Goal: Task Accomplishment & Management: Use online tool/utility

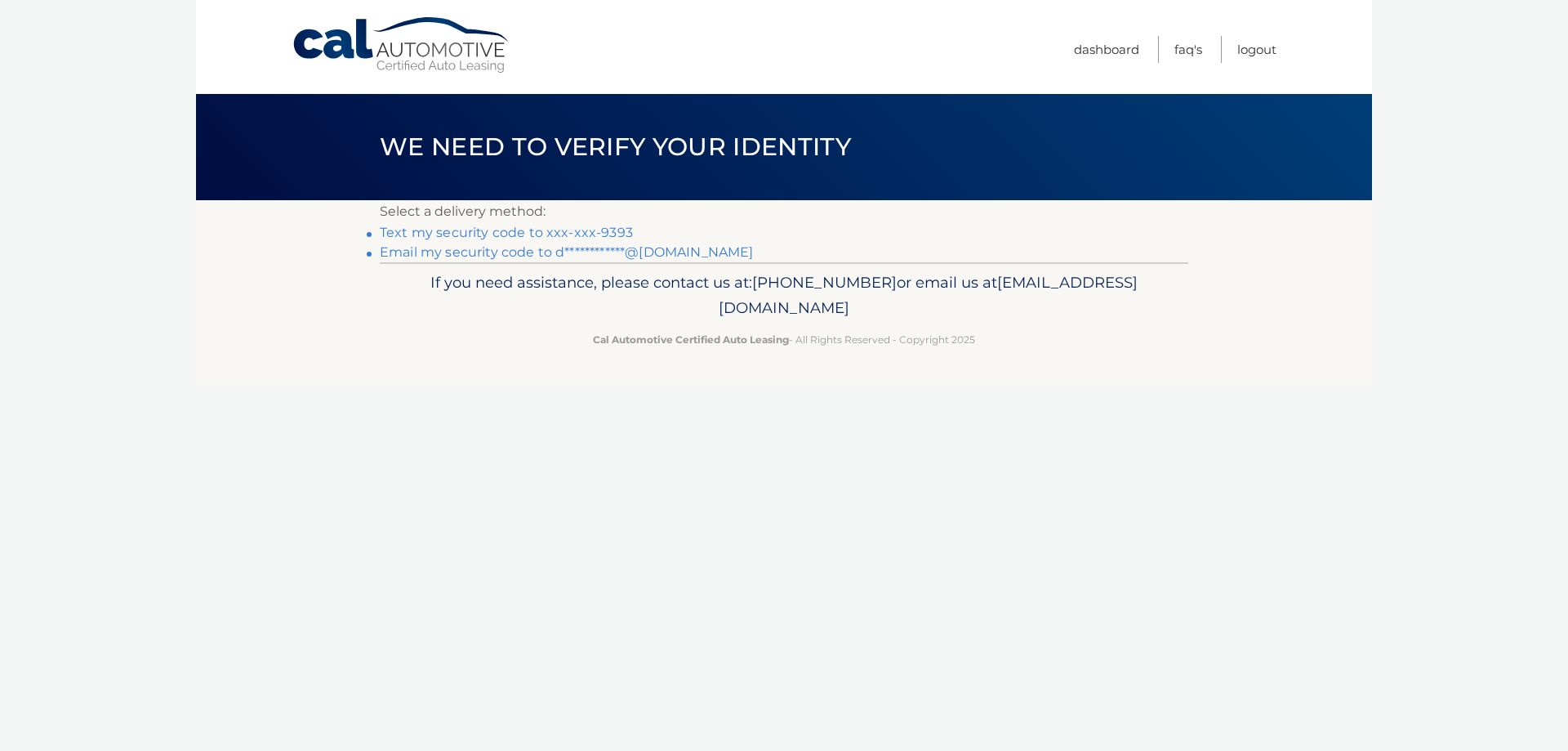
click at [545, 229] on link "Text my security code to xxx-xxx-9393" at bounding box center [506, 232] width 253 height 16
click at [476, 231] on link "Text my security code to xxx-xxx-9393" at bounding box center [506, 232] width 253 height 16
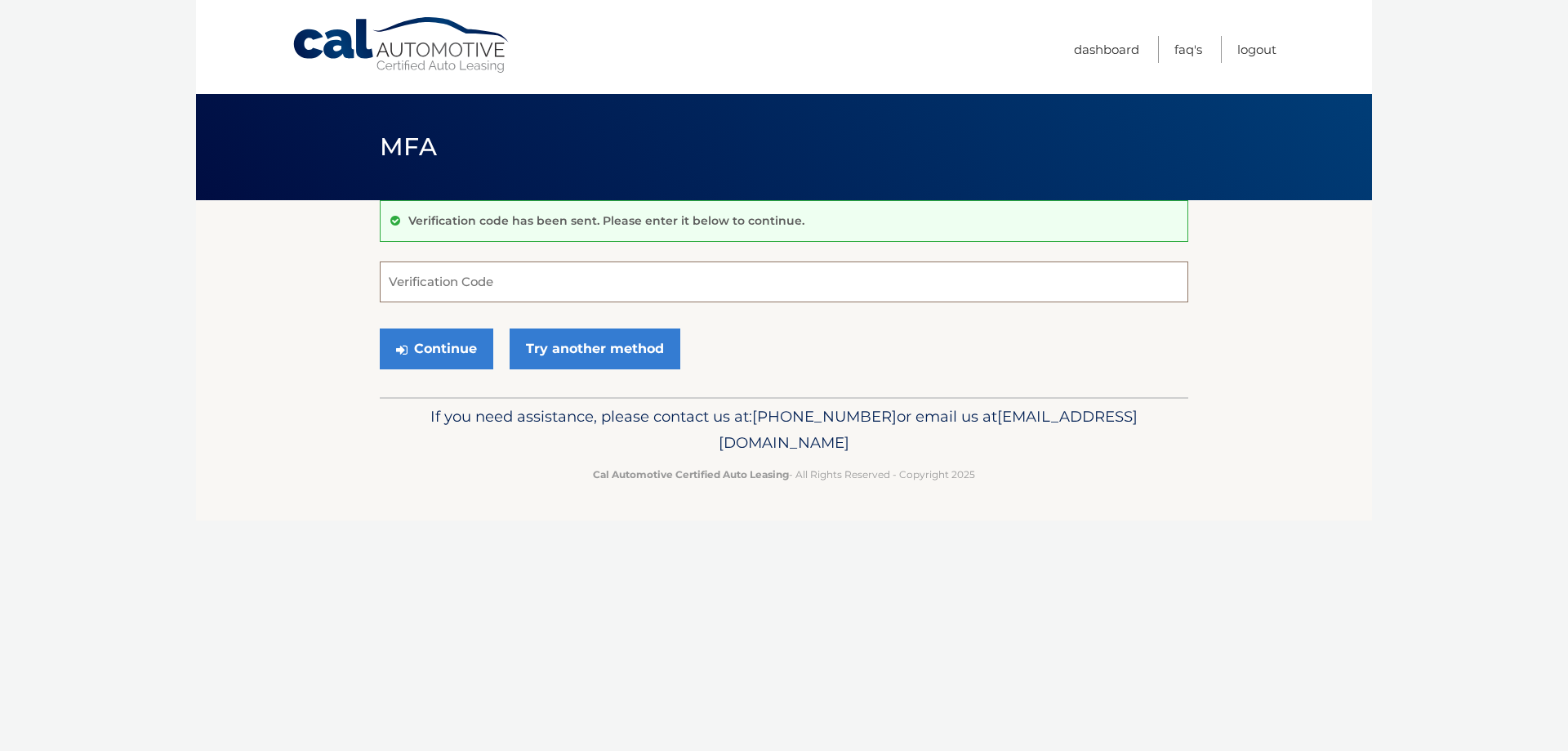
click at [457, 277] on input "Verification Code" at bounding box center [784, 282] width 809 height 41
type input "6374712"
click at [379, 329] on button "Continue" at bounding box center [436, 349] width 113 height 41
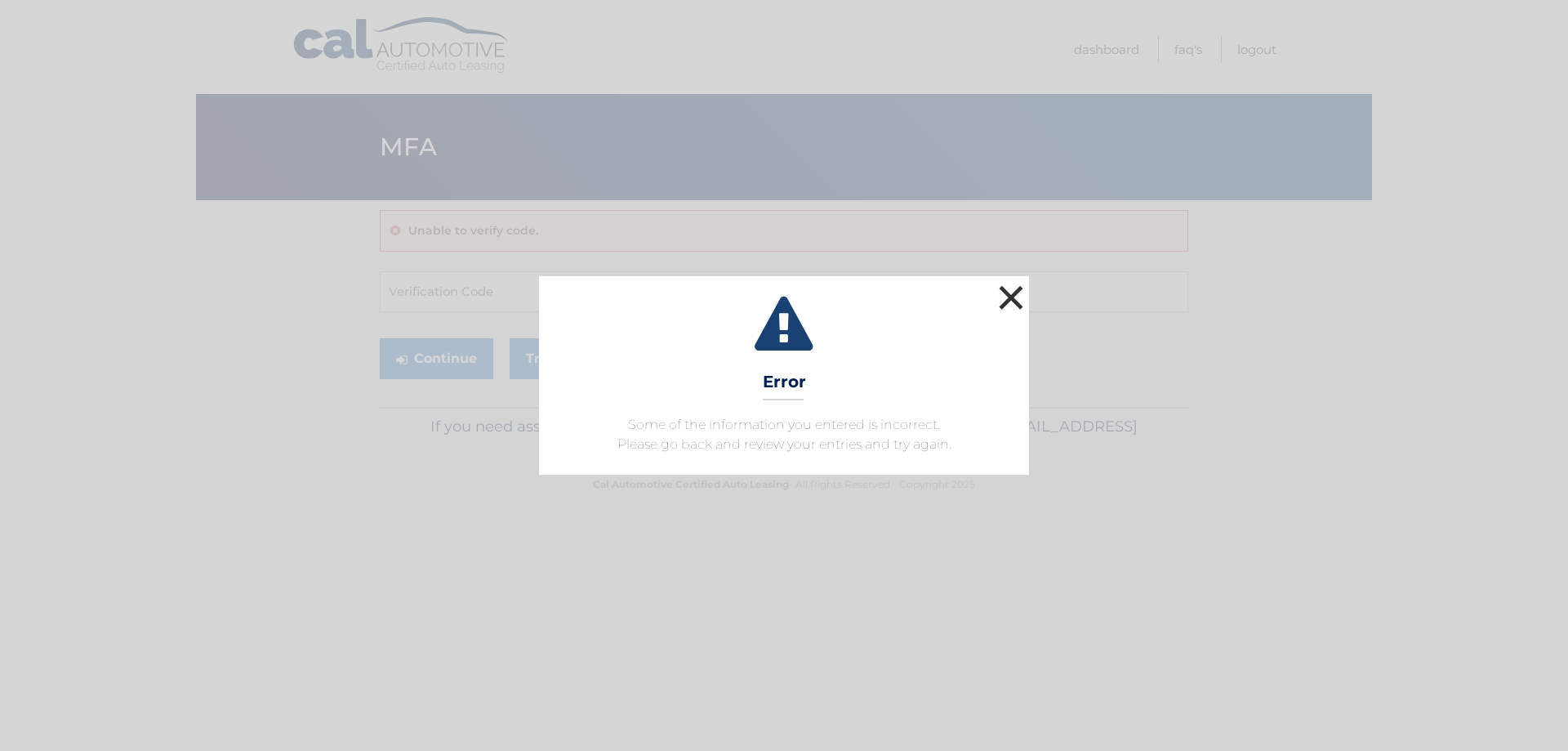
click at [1017, 297] on button "×" at bounding box center [1010, 297] width 32 height 32
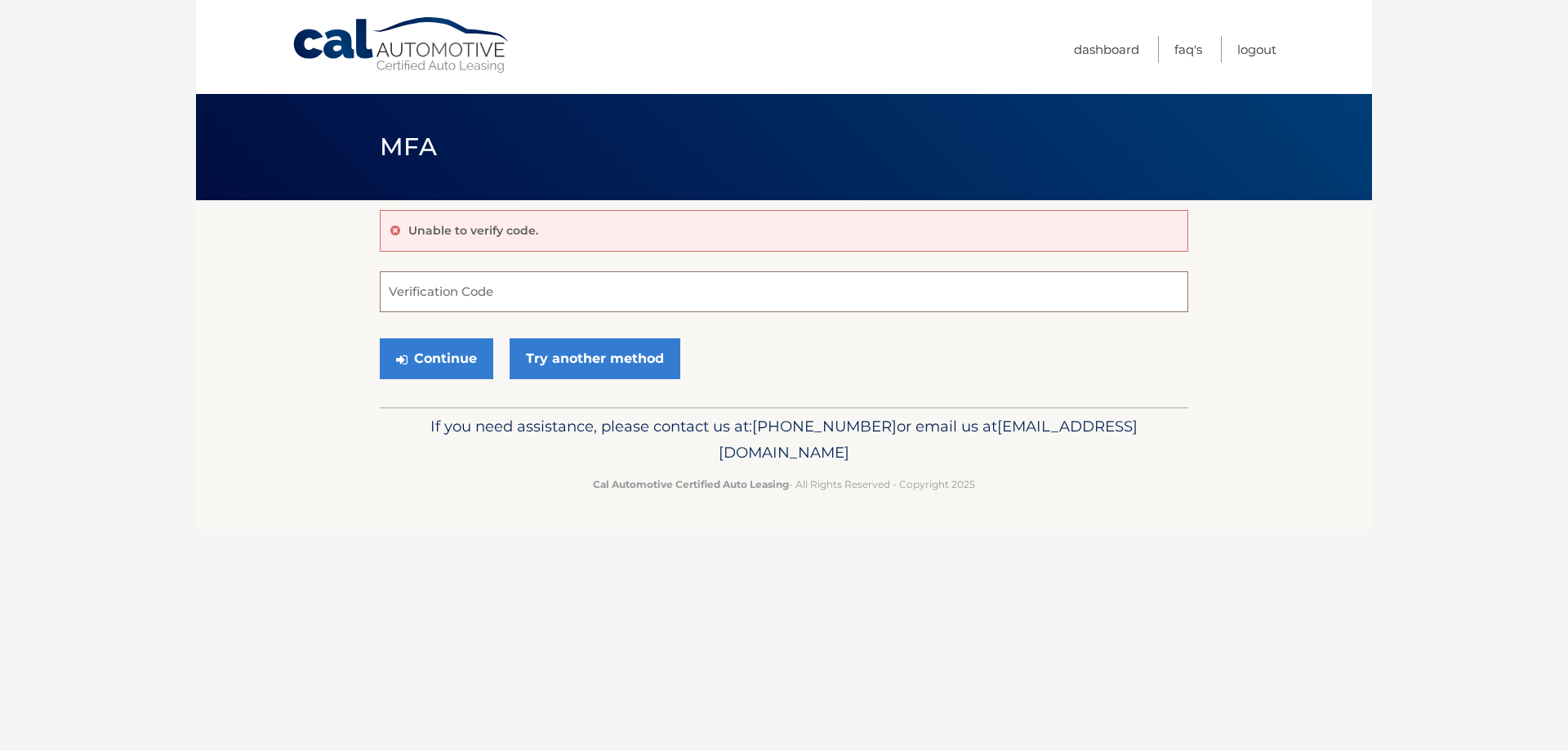
click at [445, 291] on input "Verification Code" at bounding box center [784, 291] width 809 height 41
click at [512, 288] on input "Verification Code" at bounding box center [784, 291] width 809 height 41
type input "634712"
click at [379, 338] on button "Continue" at bounding box center [436, 358] width 113 height 41
click at [469, 357] on button "Continue" at bounding box center [436, 358] width 113 height 41
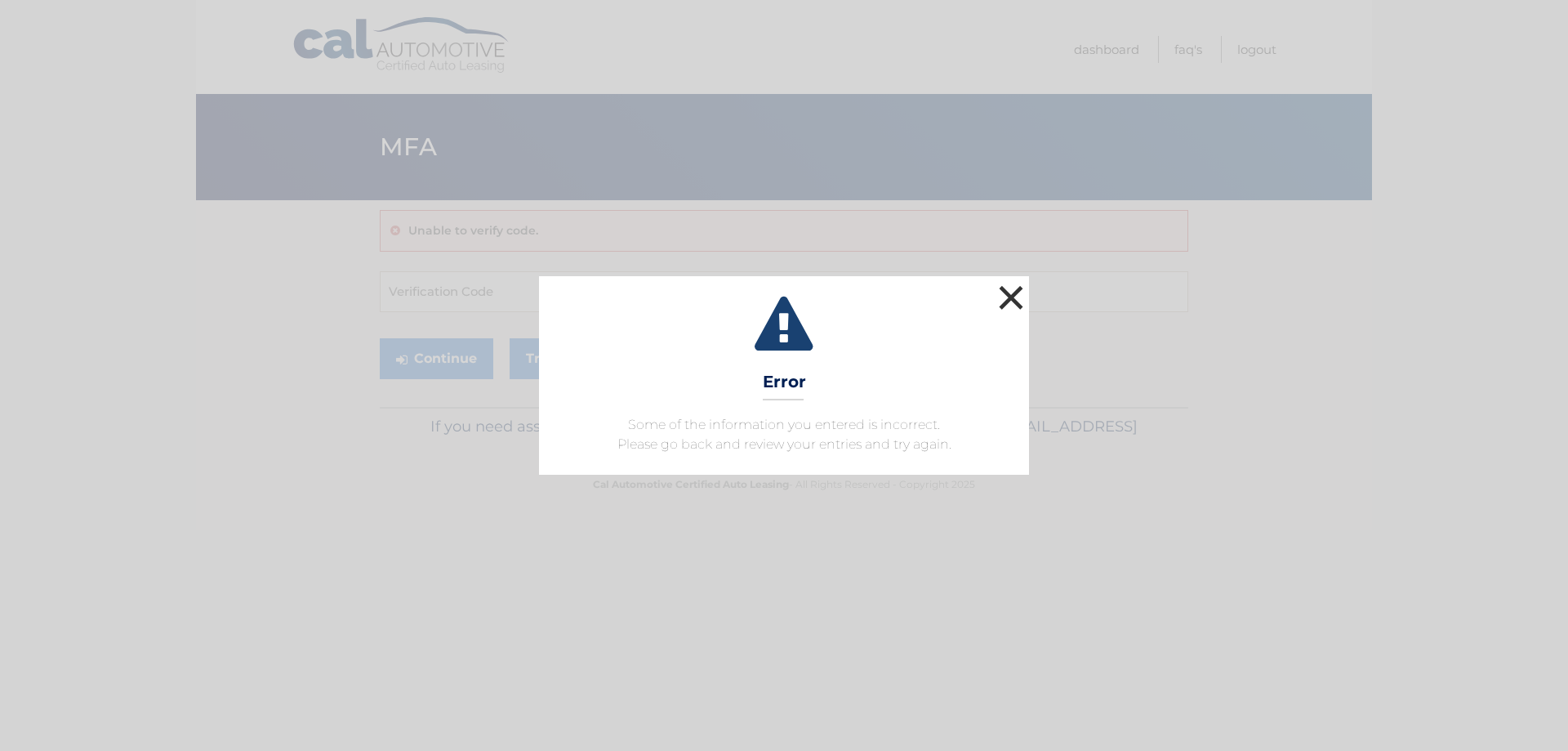
click at [1007, 287] on button "×" at bounding box center [1010, 297] width 32 height 32
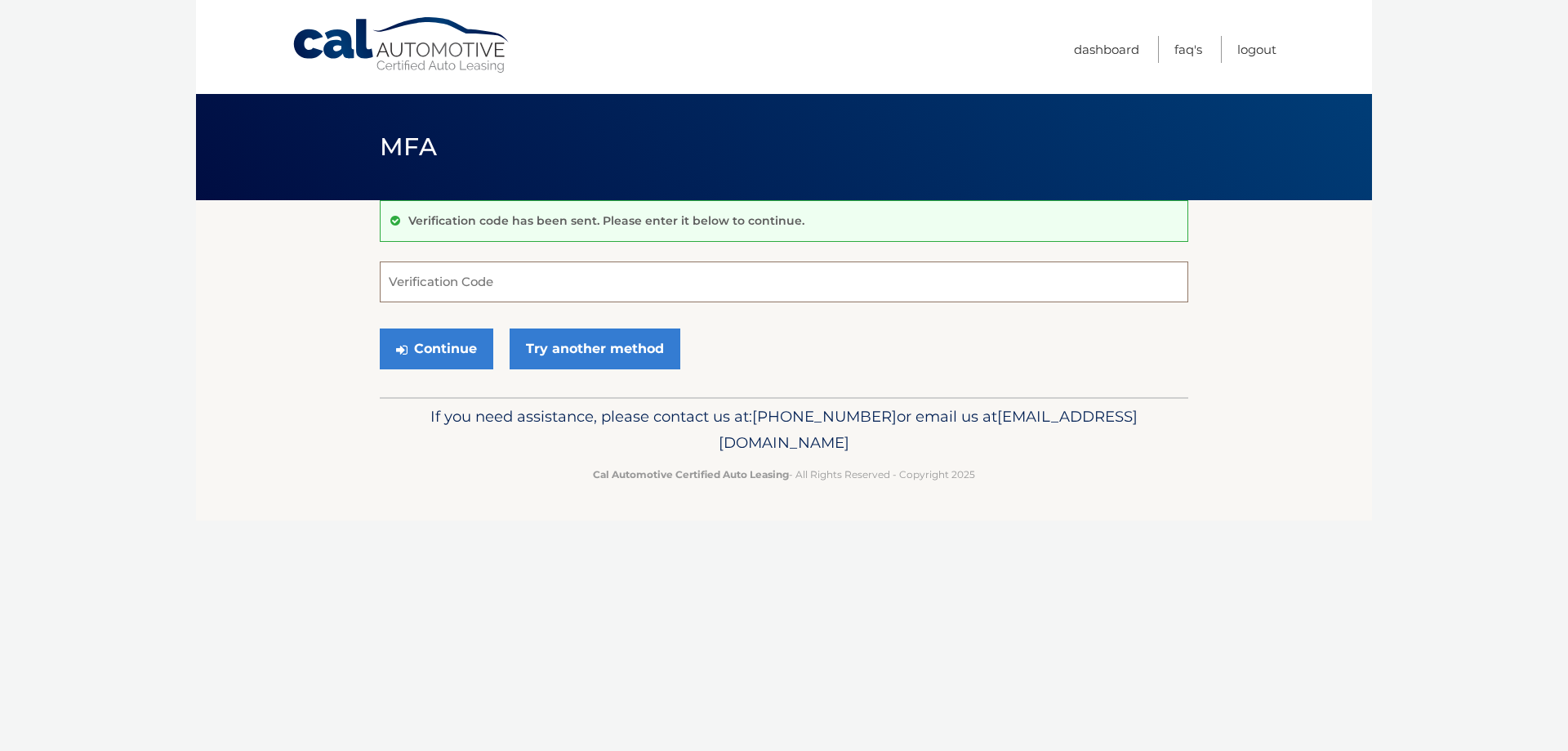
click at [522, 278] on input "Verification Code" at bounding box center [784, 282] width 809 height 41
type input "964056"
click at [452, 337] on button "Continue" at bounding box center [436, 349] width 113 height 41
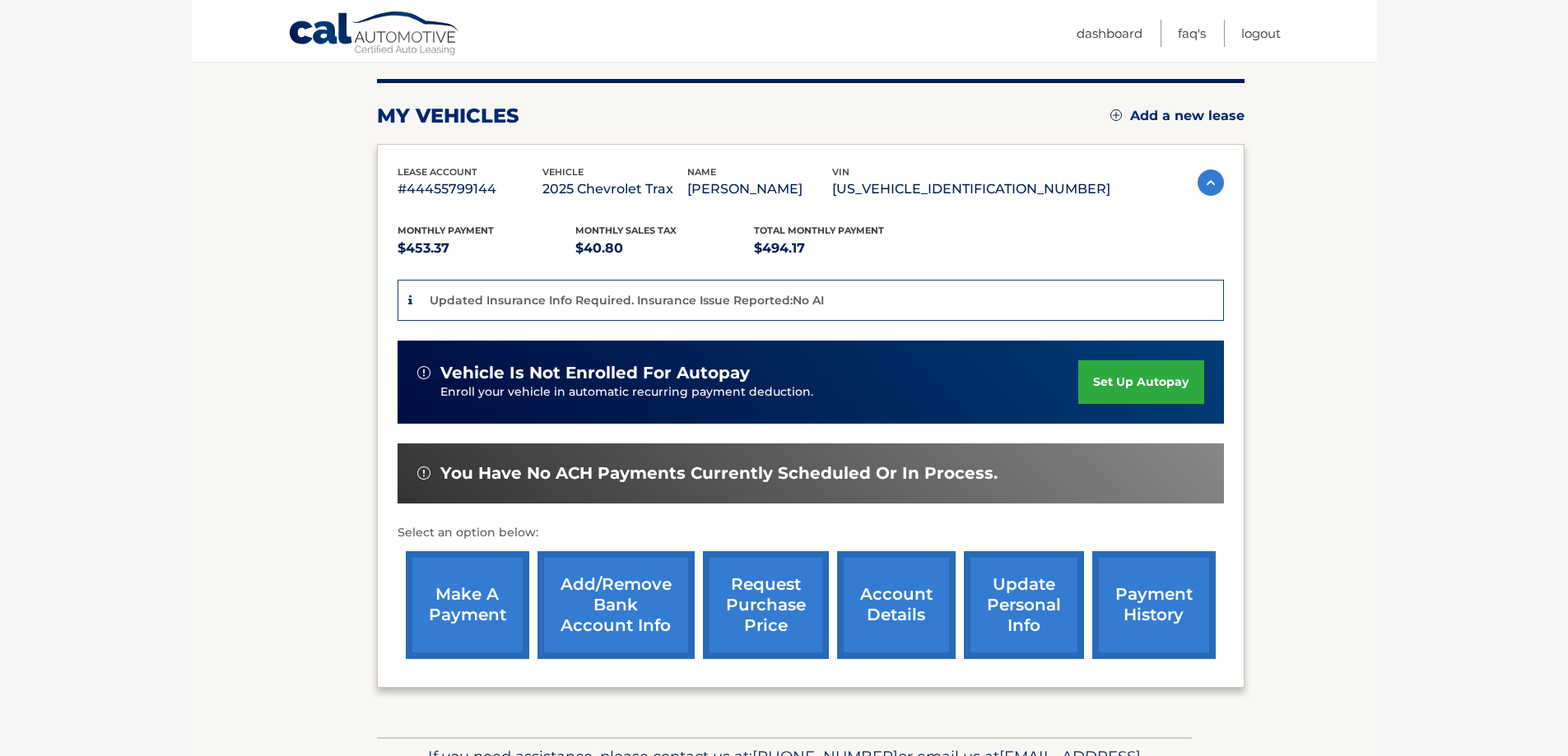
scroll to position [247, 0]
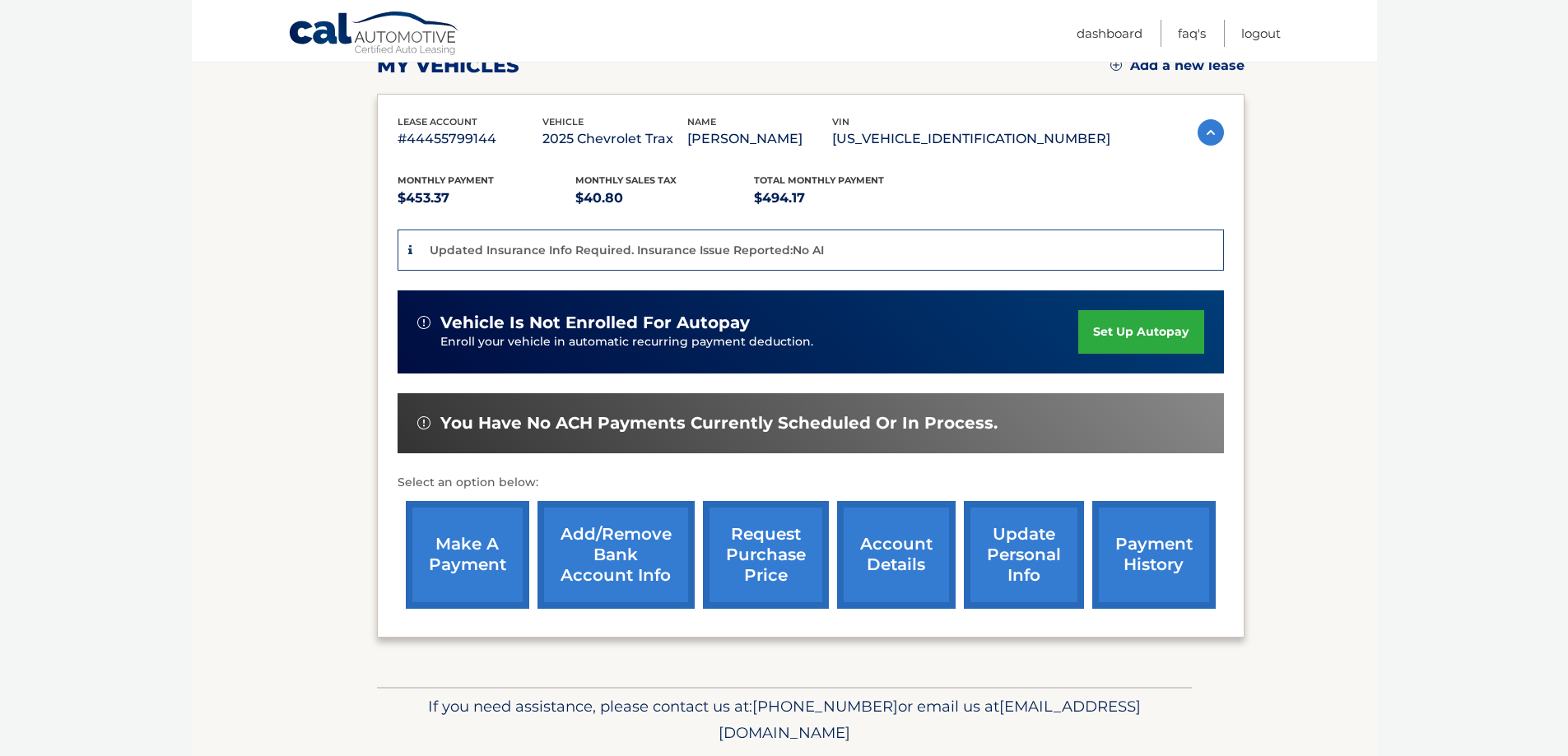
click at [457, 540] on link "make a payment" at bounding box center [468, 554] width 123 height 107
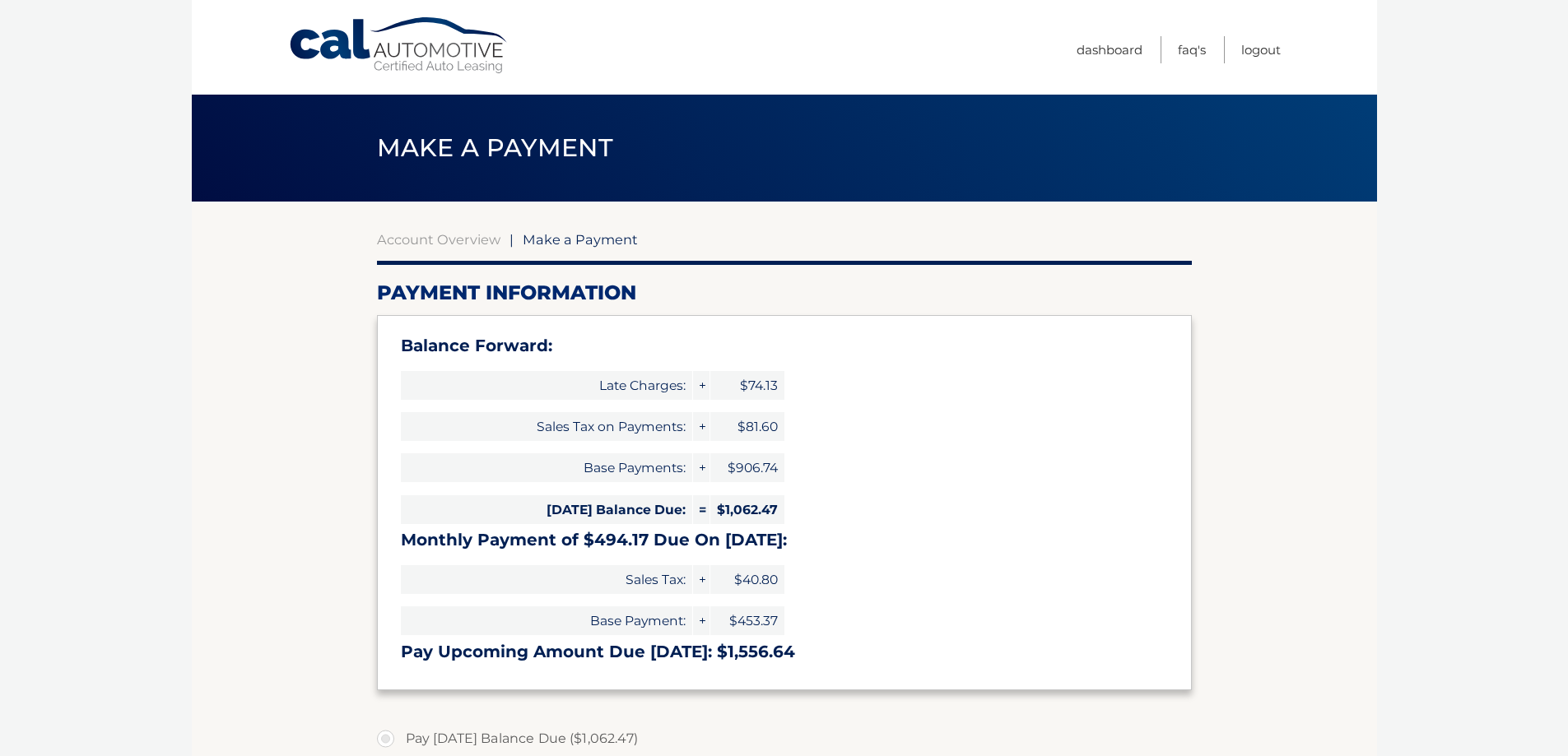
select select "ODczNzRlZmUtZDc3Yi00ZTQ2LWE5MmEtN2ZmMjIzYWYyODBi"
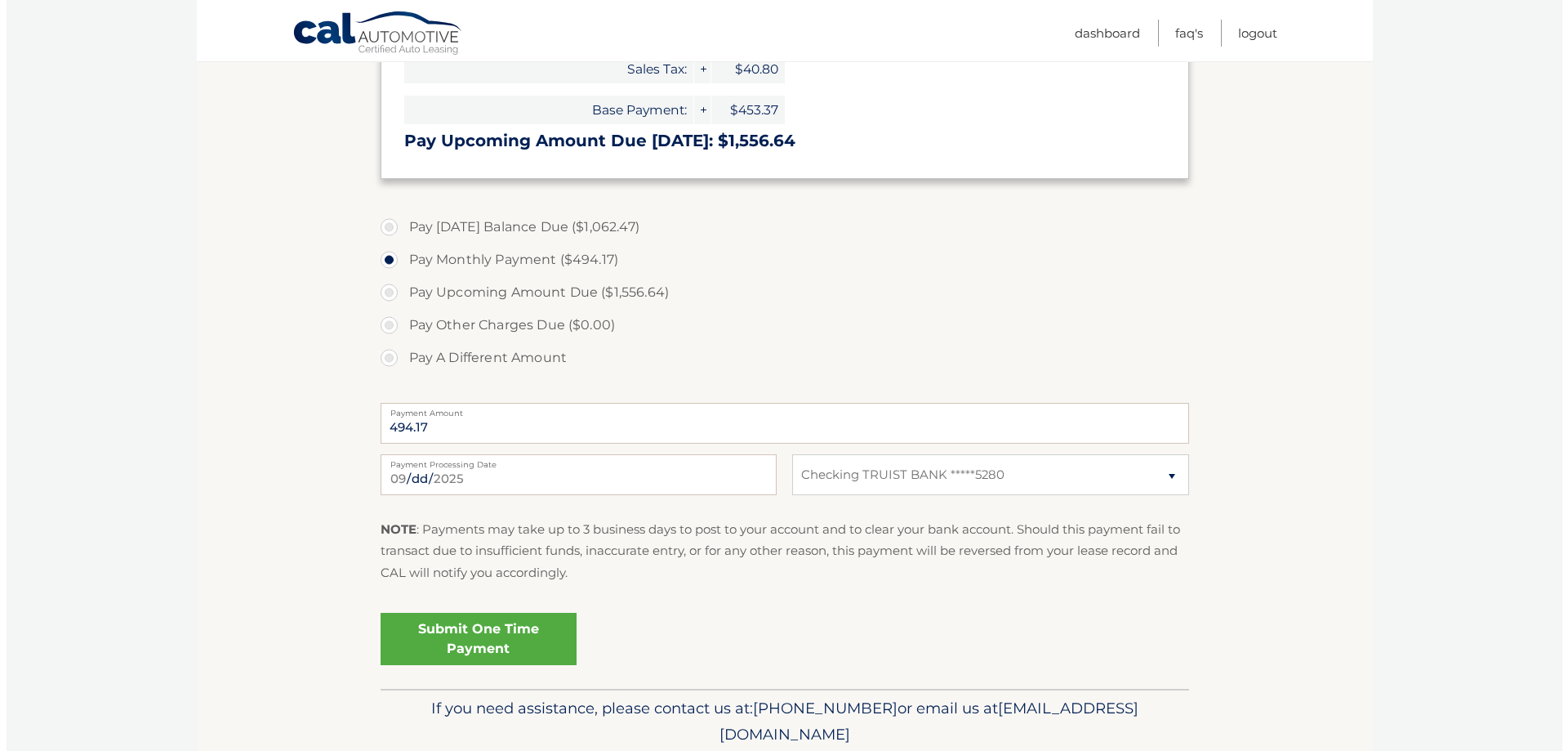
scroll to position [569, 0]
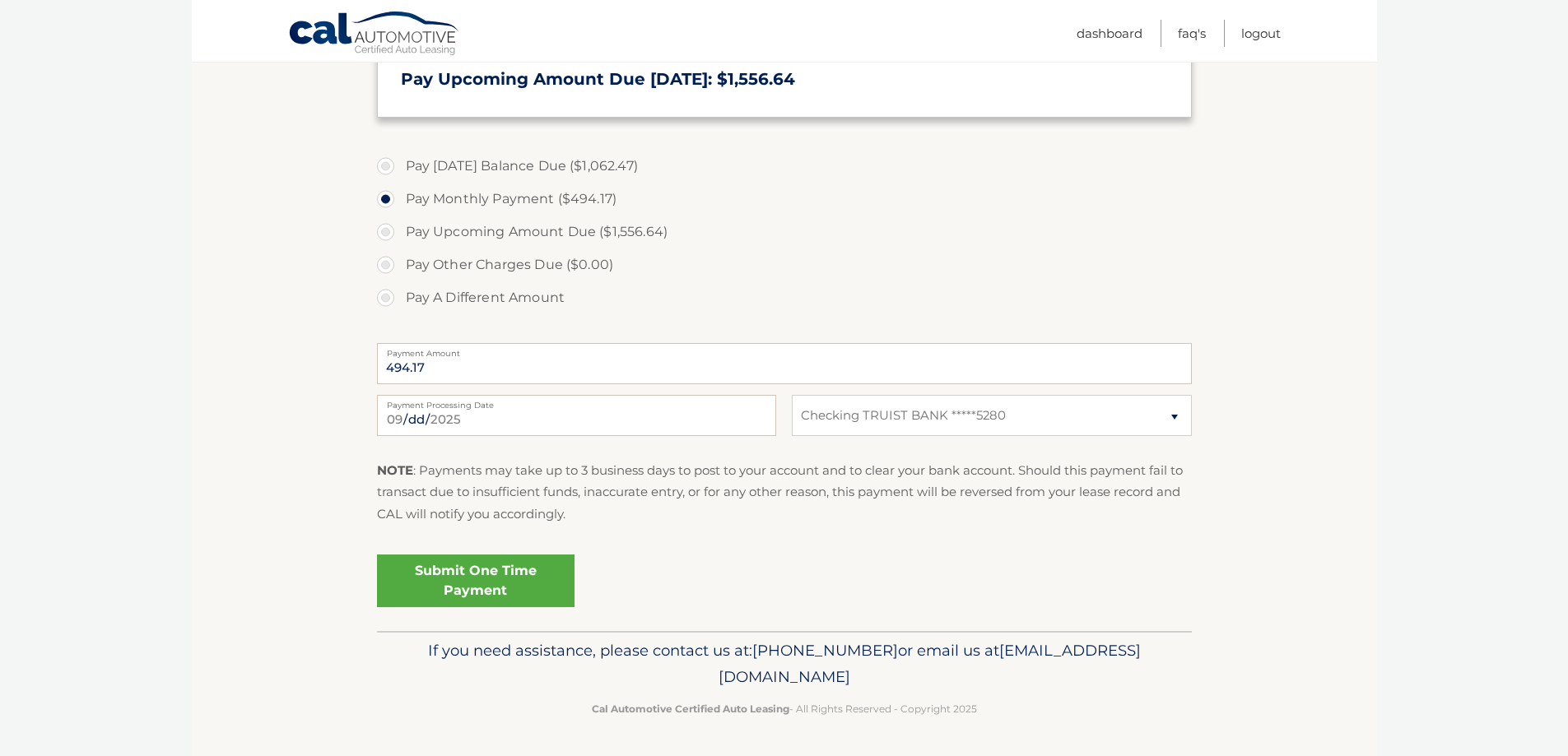
click at [479, 579] on link "Submit One Time Payment" at bounding box center [475, 580] width 197 height 52
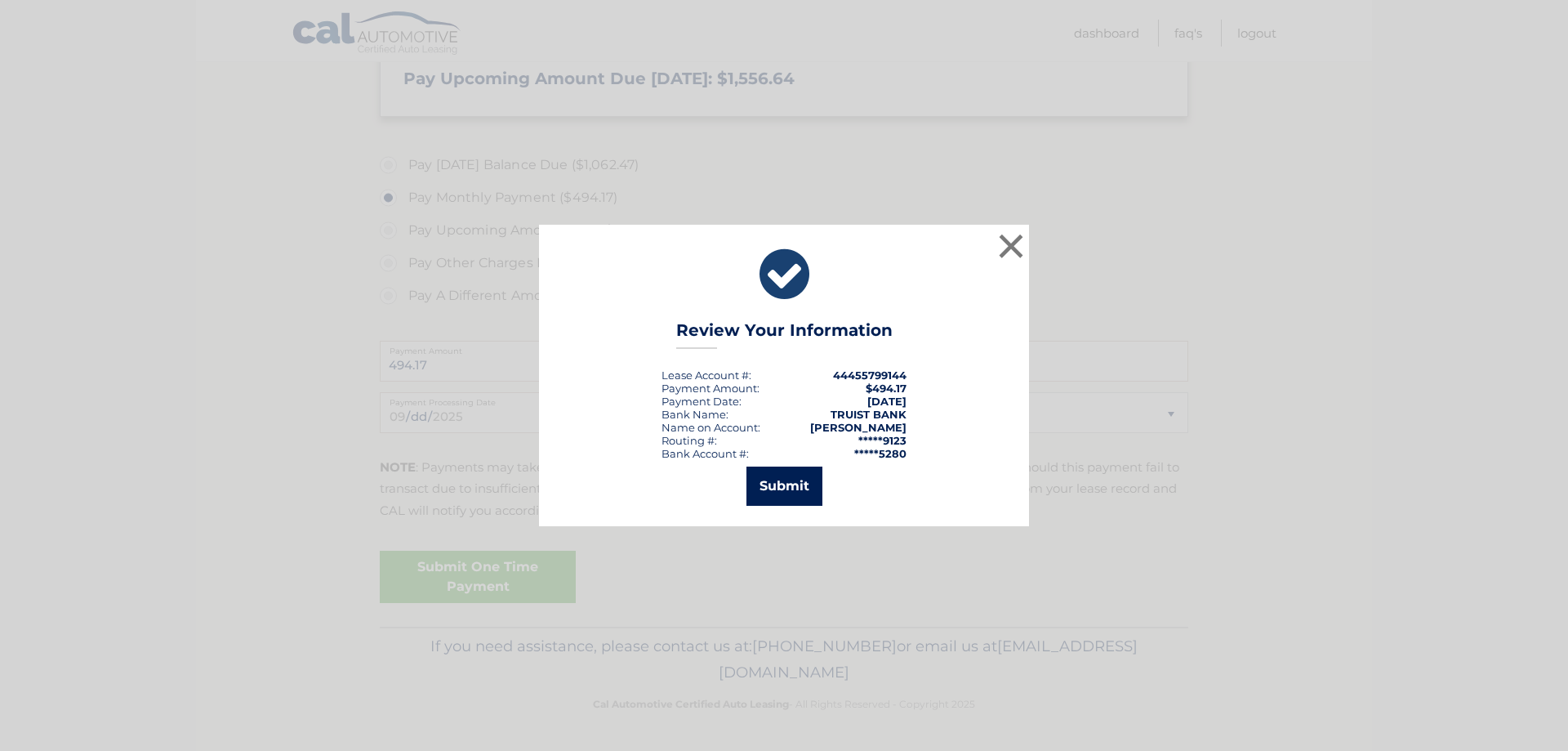
click at [771, 488] on button "Submit" at bounding box center [785, 486] width 76 height 39
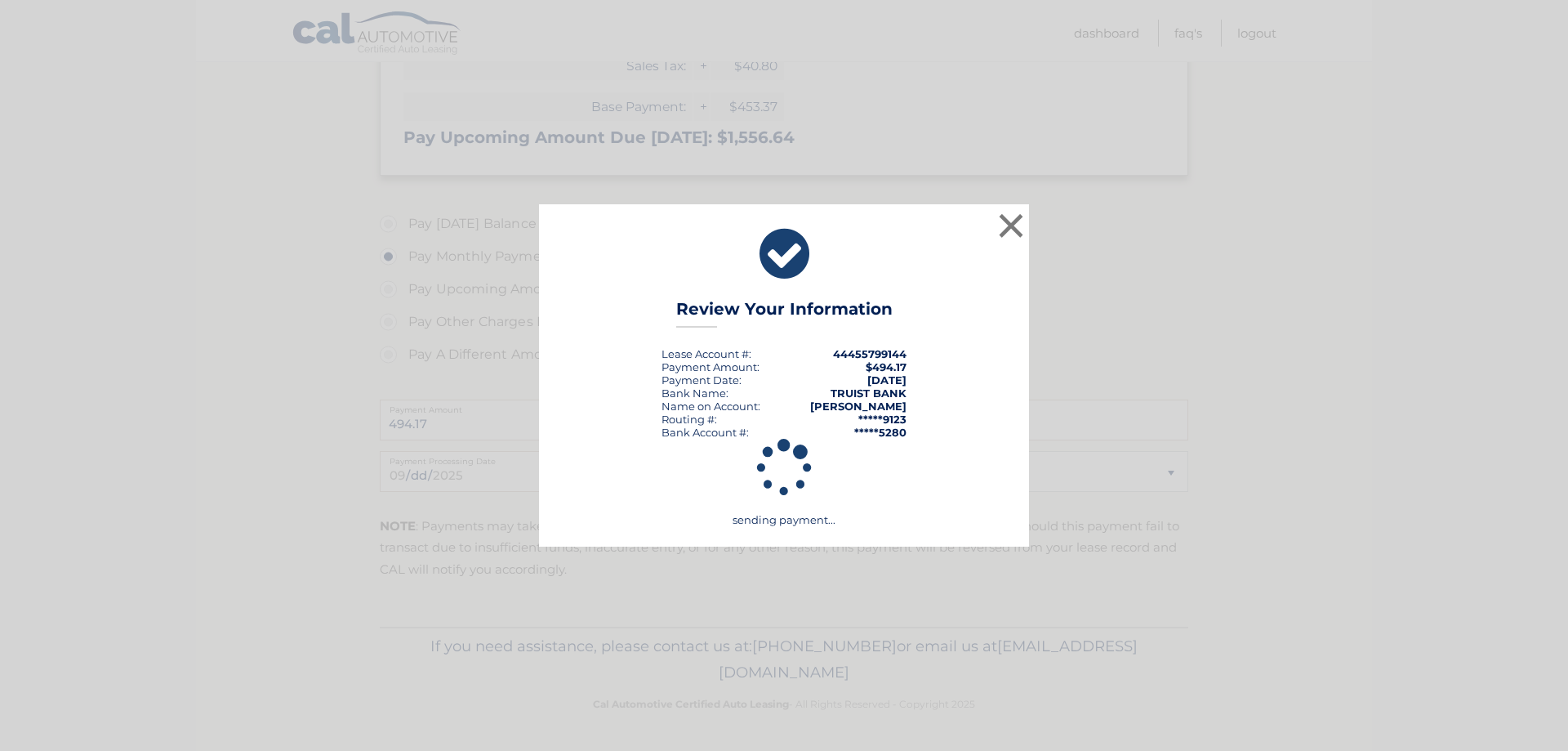
scroll to position [510, 0]
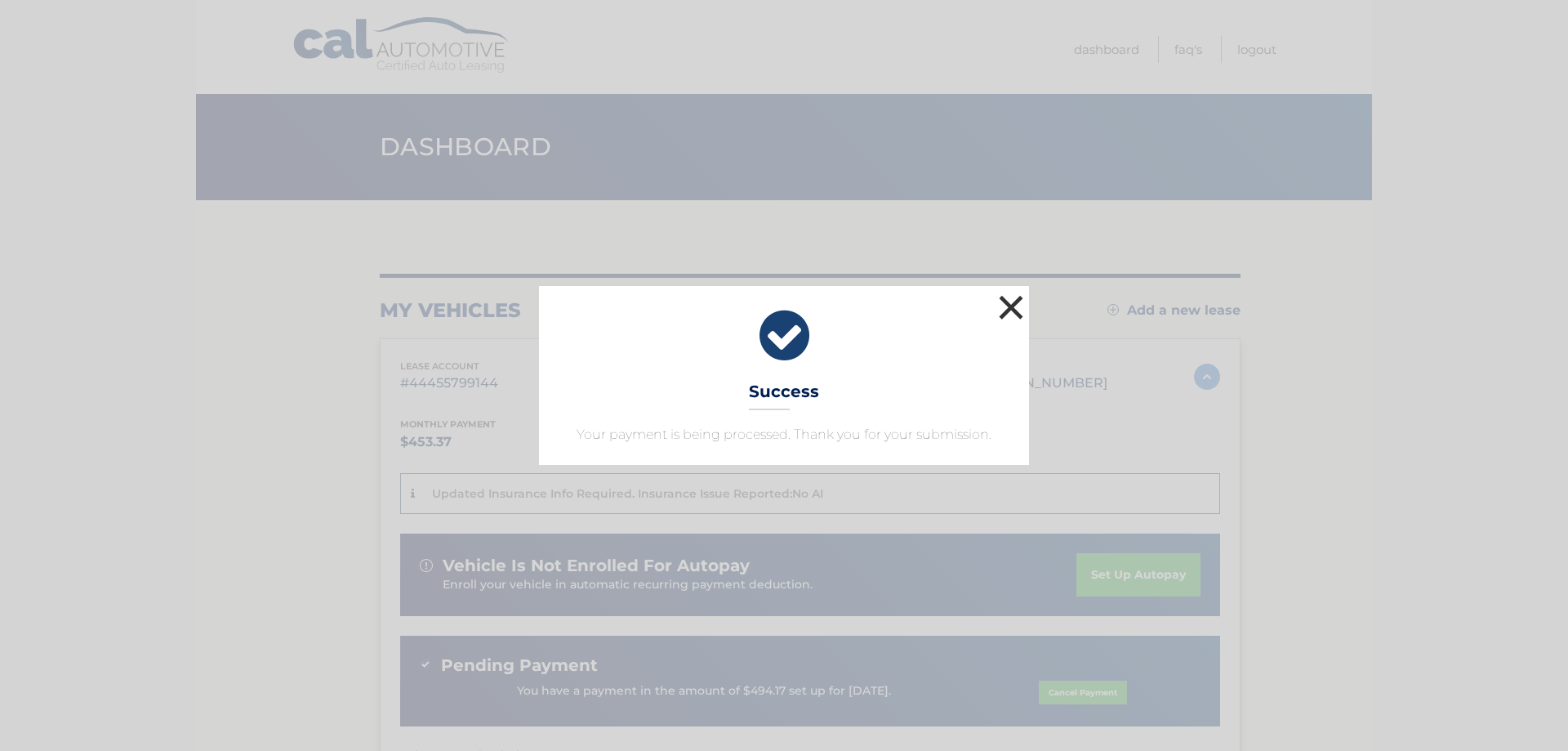
click at [1013, 294] on button "×" at bounding box center [1010, 306] width 32 height 32
